Goal: Information Seeking & Learning: Check status

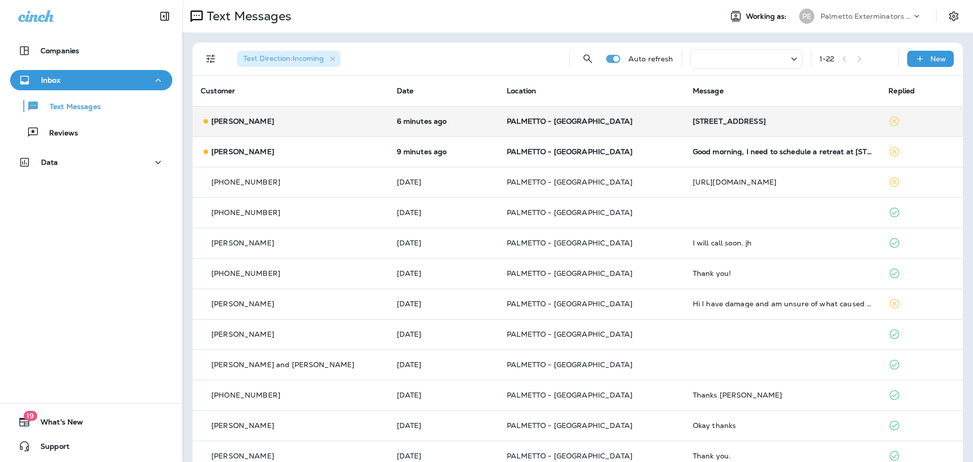
click at [693, 117] on div "[STREET_ADDRESS]" at bounding box center [783, 121] width 180 height 8
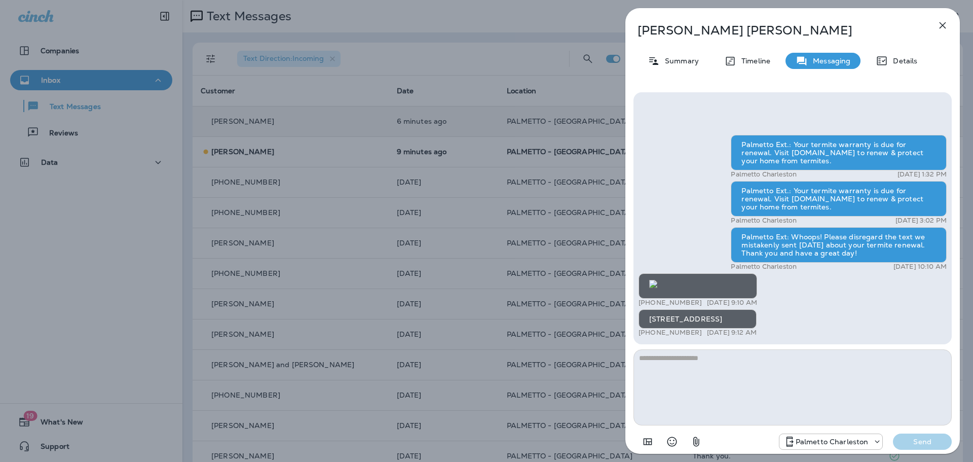
click at [658, 280] on img at bounding box center [653, 284] width 8 height 8
click at [939, 25] on icon "button" at bounding box center [943, 25] width 12 height 12
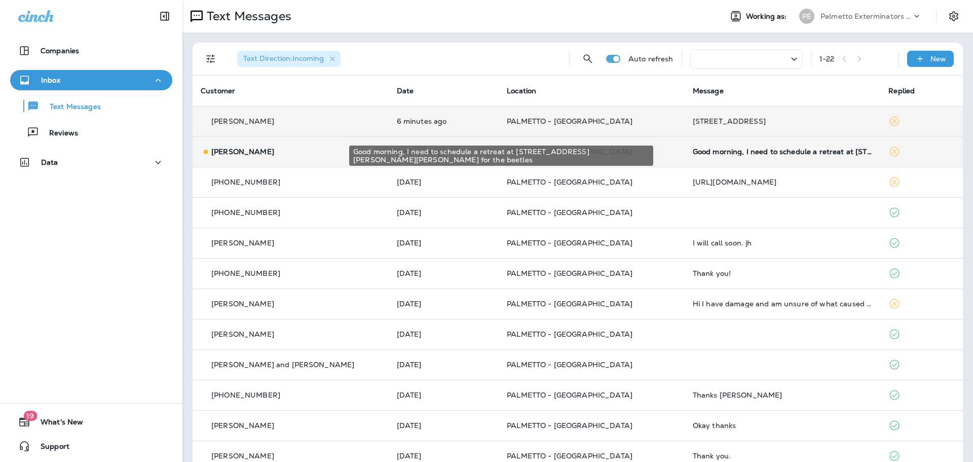
click at [710, 153] on div "Good morning, I need to schedule a retreat at [STREET_ADDRESS][PERSON_NAME][PER…" at bounding box center [783, 152] width 180 height 8
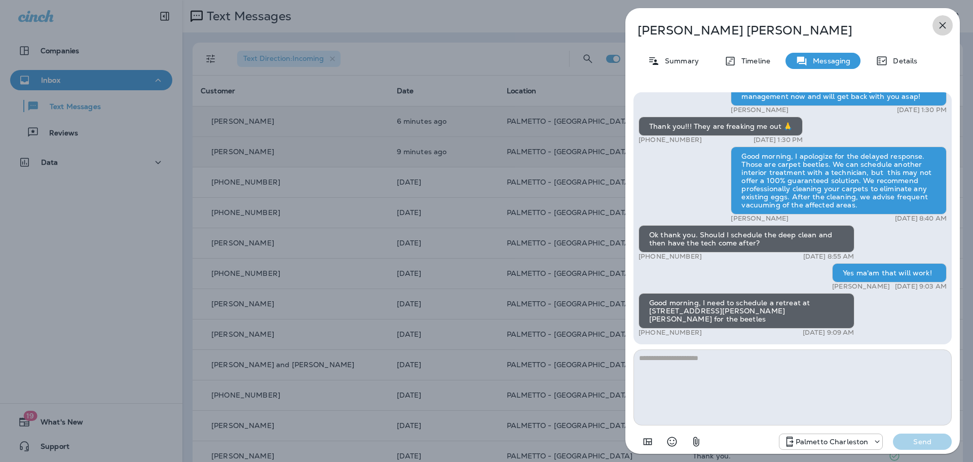
click at [943, 26] on icon "button" at bounding box center [943, 25] width 12 height 12
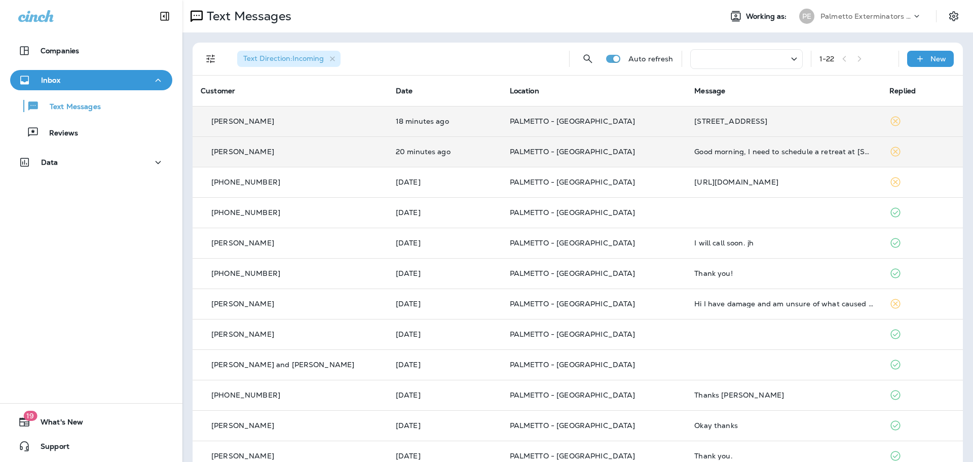
click at [686, 156] on td "Good morning, I need to schedule a retreat at [STREET_ADDRESS][PERSON_NAME][PER…" at bounding box center [783, 151] width 195 height 30
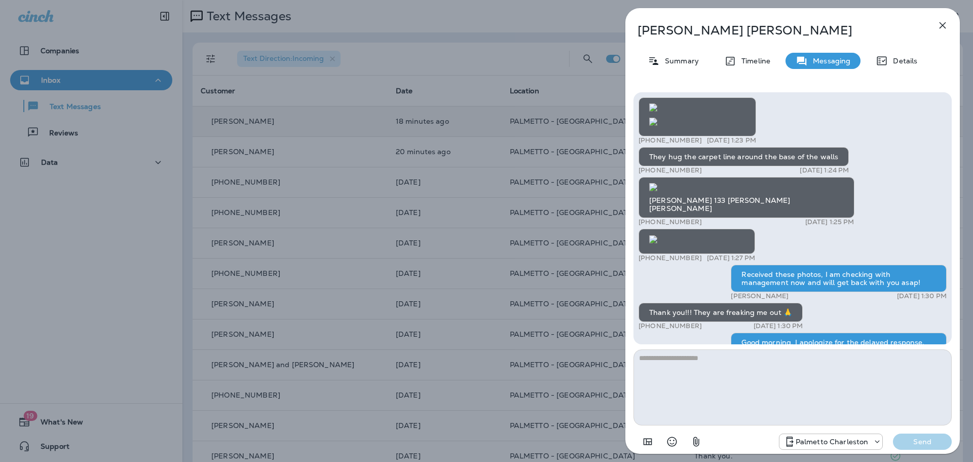
scroll to position [-456, 0]
click at [939, 20] on icon "button" at bounding box center [943, 25] width 12 height 12
